Goal: Task Accomplishment & Management: Manage account settings

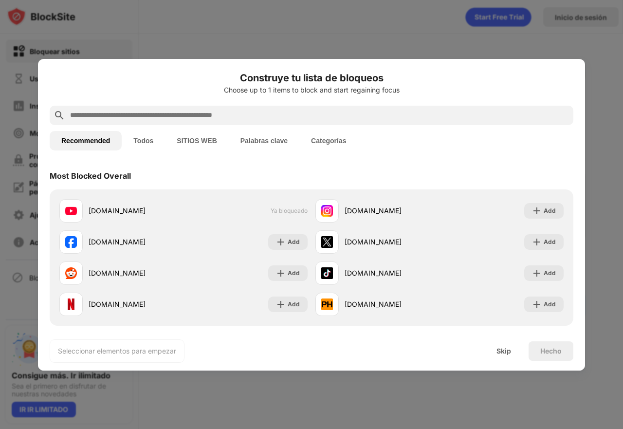
click at [395, 51] on div at bounding box center [311, 214] width 623 height 429
click at [509, 347] on div "Skip" at bounding box center [504, 351] width 15 height 8
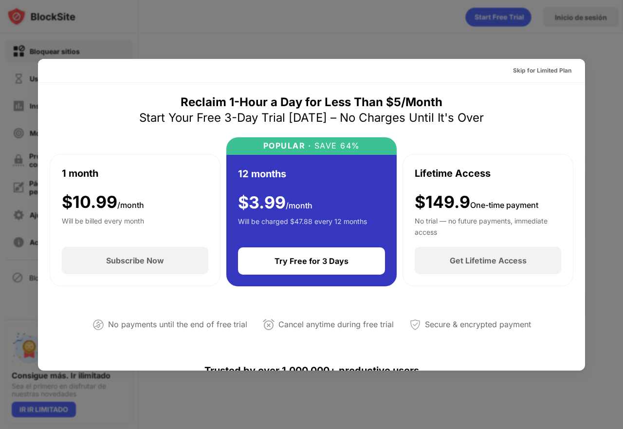
drag, startPoint x: 478, startPoint y: 32, endPoint x: 404, endPoint y: 38, distance: 74.7
click at [404, 38] on div at bounding box center [311, 214] width 623 height 429
